Goal: Navigation & Orientation: Find specific page/section

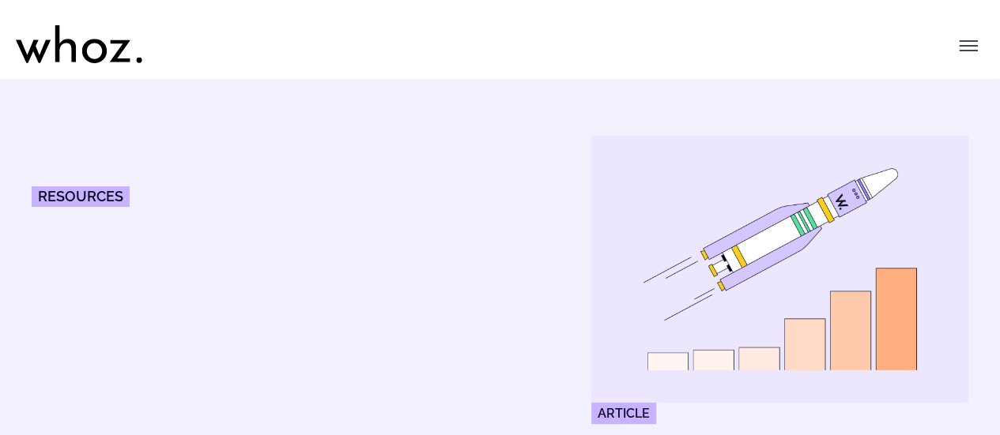
click at [989, 37] on header "Menu Solutions Industries IT Services Consulting Engineering Company size Large…" at bounding box center [500, 39] width 1000 height 79
click at [978, 41] on button "Toggle menu" at bounding box center [968, 46] width 32 height 32
click at [967, 45] on icon "Toggle menu" at bounding box center [968, 45] width 19 height 19
click at [40, 52] on icon at bounding box center [33, 51] width 35 height 23
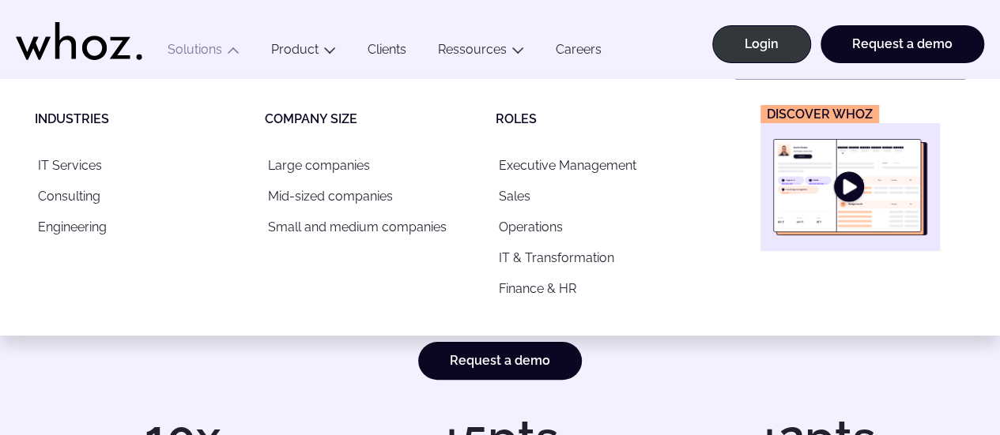
click at [181, 47] on button "Solutions" at bounding box center [204, 52] width 104 height 21
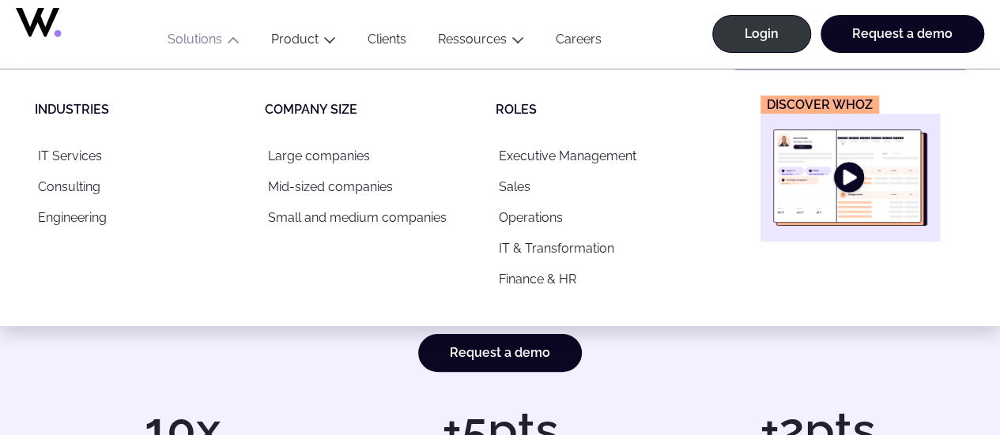
click at [823, 206] on img "Main" at bounding box center [850, 178] width 154 height 96
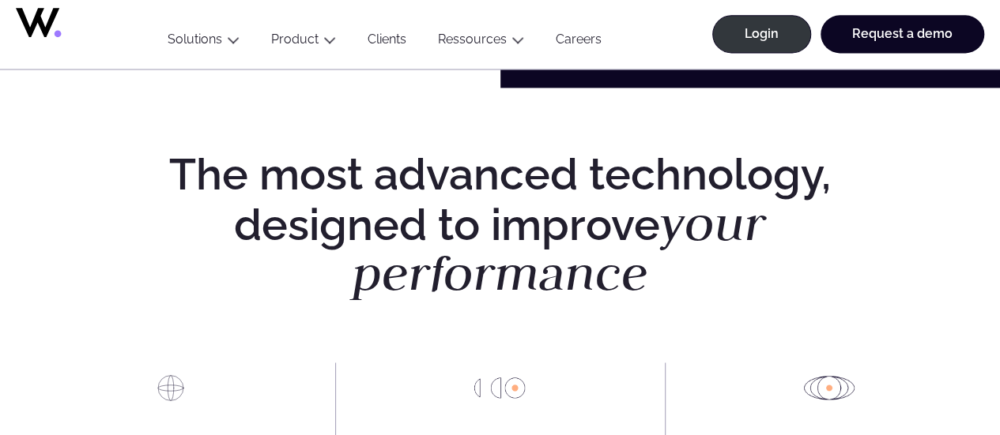
scroll to position [988, 0]
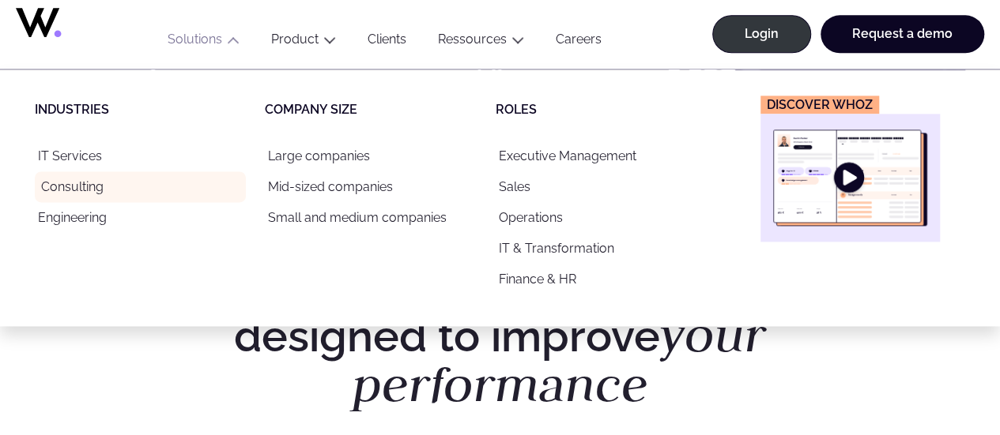
click at [73, 190] on link "Consulting" at bounding box center [140, 186] width 211 height 31
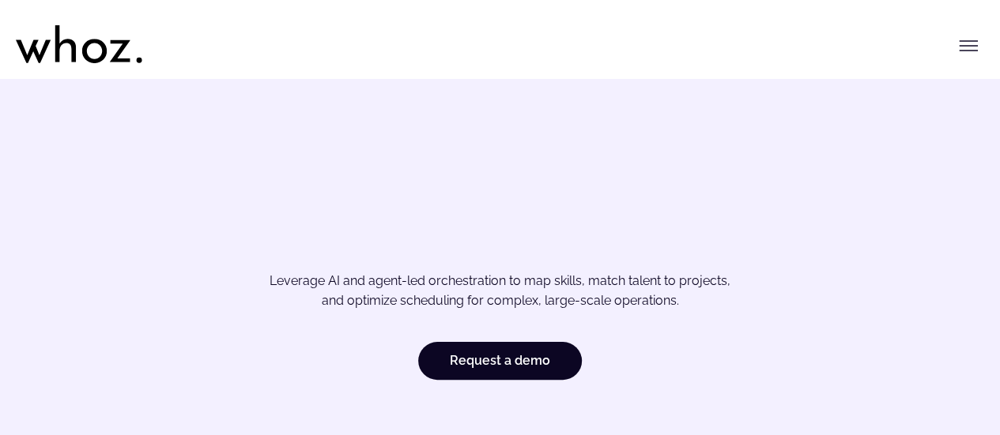
scroll to position [15, 0]
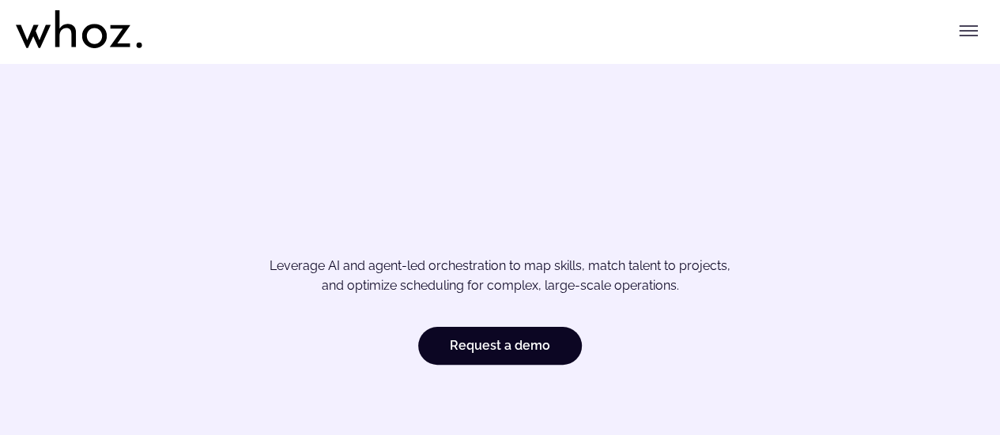
click at [105, 24] on icon at bounding box center [94, 36] width 24 height 24
click at [79, 23] on icon at bounding box center [79, 29] width 126 height 38
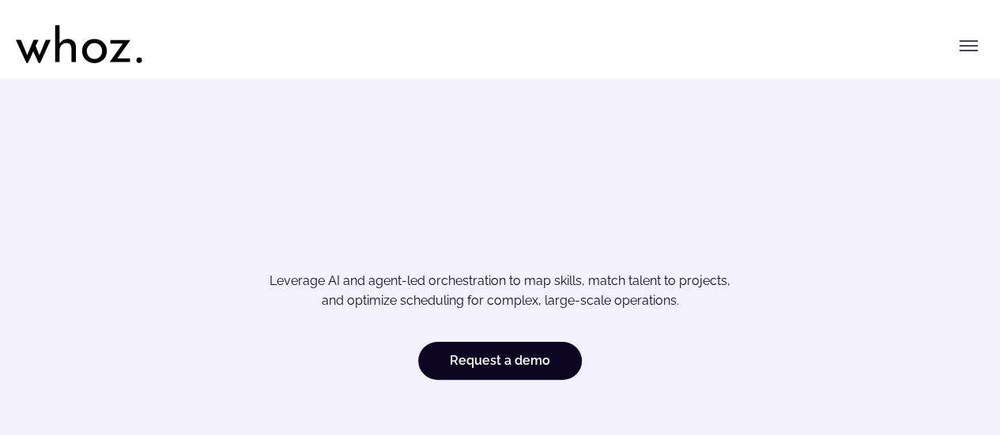
click at [953, 48] on button "Toggle menu" at bounding box center [968, 46] width 32 height 32
click at [958, 47] on button "Toggle menu" at bounding box center [968, 46] width 32 height 32
click at [71, 48] on icon at bounding box center [65, 43] width 21 height 37
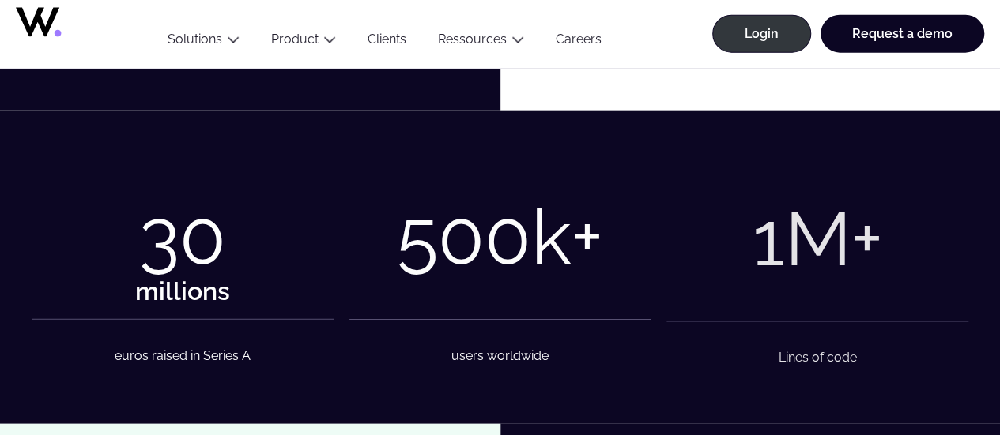
scroll to position [1895, 0]
